Goal: Information Seeking & Learning: Learn about a topic

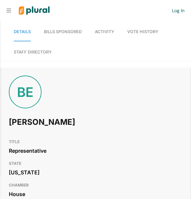
click at [73, 98] on div "BE [PERSON_NAME]" at bounding box center [96, 105] width 190 height 60
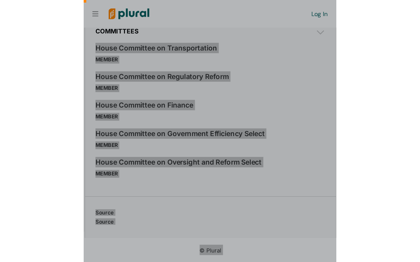
scroll to position [0, 7]
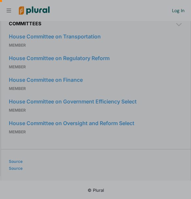
click at [22, 135] on div at bounding box center [95, 157] width 191 height 84
click at [8, 35] on div at bounding box center [95, 48] width 191 height 97
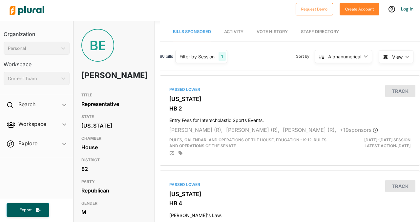
click at [144, 70] on div "BE Brian Echevarria" at bounding box center [113, 59] width 81 height 60
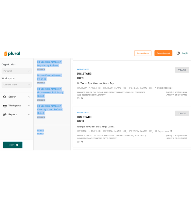
scroll to position [438, 0]
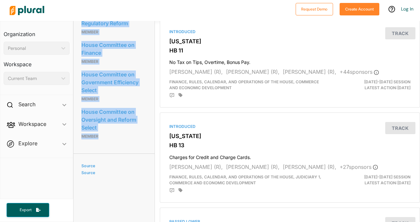
drag, startPoint x: 87, startPoint y: 51, endPoint x: 100, endPoint y: 138, distance: 88.2
click at [100, 138] on div "House Committee on Transportation Member House Committee on Regulatory Reform M…" at bounding box center [113, 61] width 65 height 170
copy div "House Committee on Transportation Member House Committee on Regulatory Reform M…"
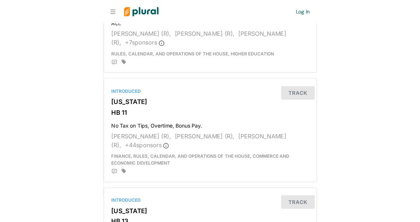
scroll to position [0, 0]
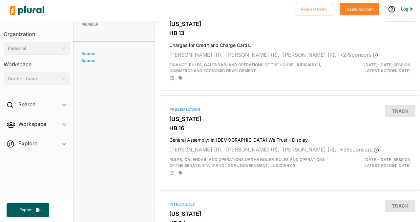
scroll to position [551, 0]
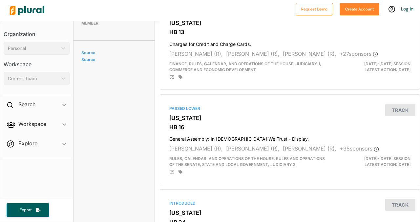
click at [38, 125] on span "Workspace ic_keyboard_arrow_down Members Bills Tags Saved Searches Activity" at bounding box center [36, 125] width 72 height 18
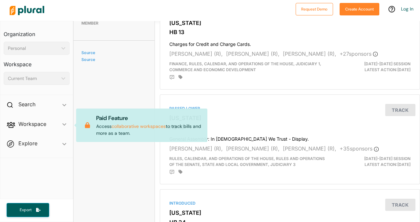
click at [26, 144] on span "Explore ic_keyboard_arrow_down Overview" at bounding box center [36, 145] width 72 height 18
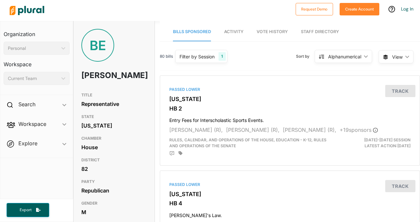
click at [238, 31] on span "Activity" at bounding box center [233, 31] width 19 height 5
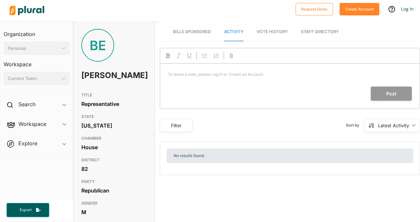
click at [274, 32] on span "Vote History" at bounding box center [271, 31] width 31 height 5
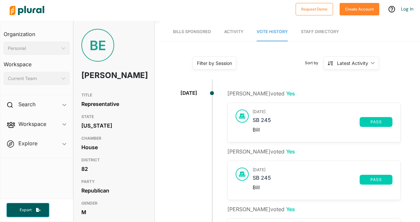
click at [278, 49] on div "Filter by Session Filter by Session close Current Sessions North Carolina 2025-…" at bounding box center [290, 65] width 260 height 35
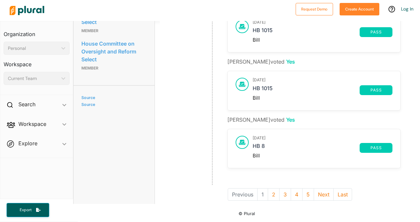
scroll to position [506, 0]
click at [88, 100] on link "Source" at bounding box center [112, 97] width 63 height 5
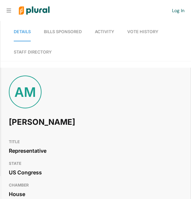
click at [74, 94] on div "AM Addison McDowell" at bounding box center [96, 105] width 190 height 60
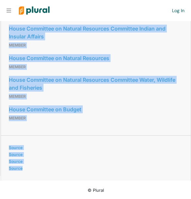
scroll to position [611, 0]
drag, startPoint x: 11, startPoint y: 83, endPoint x: 84, endPoint y: 135, distance: 89.3
click at [84, 127] on div "House Committee on Transportation and Infrastructure Member House Committee on …" at bounding box center [96, 17] width 174 height 219
copy div "House Committee on Transportation and Infrastructure Member House Committee on …"
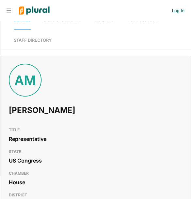
scroll to position [0, 0]
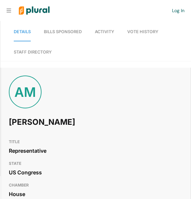
click at [105, 31] on span "Activity" at bounding box center [104, 31] width 19 height 5
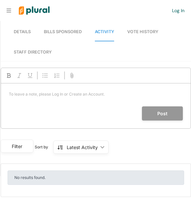
click at [135, 27] on link "Vote History" at bounding box center [143, 32] width 31 height 19
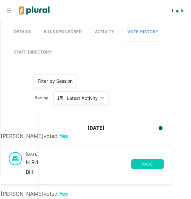
click at [138, 83] on div "Filter by Session Filter by Session close Current Sessions US Congress 119th Co…" at bounding box center [92, 90] width 127 height 32
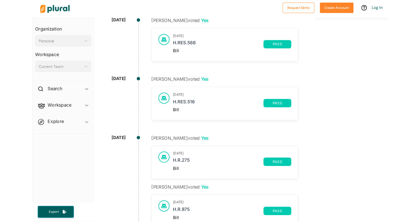
scroll to position [197, 0]
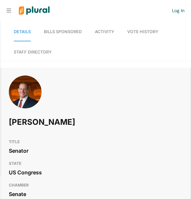
click at [63, 99] on div "Ted Budd" at bounding box center [96, 105] width 190 height 60
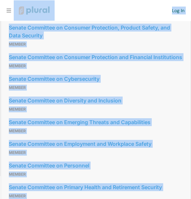
scroll to position [615, 0]
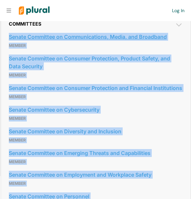
drag, startPoint x: 28, startPoint y: 92, endPoint x: 9, endPoint y: 90, distance: 18.7
copy div "Senate Committee on Communications, Media, and Broadband Member Senate Committe…"
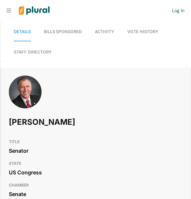
click at [62, 97] on div "[PERSON_NAME]" at bounding box center [96, 105] width 190 height 60
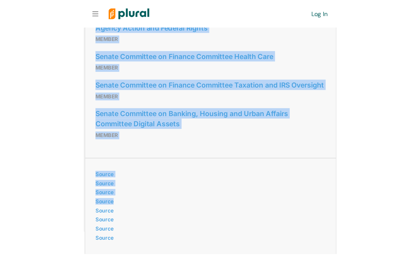
scroll to position [1155, 0]
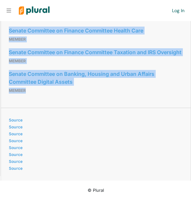
drag, startPoint x: 11, startPoint y: 44, endPoint x: 48, endPoint y: 147, distance: 108.8
copy div "Senate Committee on Competition Policy, Antitrust, and Consumer Rights Member S…"
